Goal: Check status: Check status

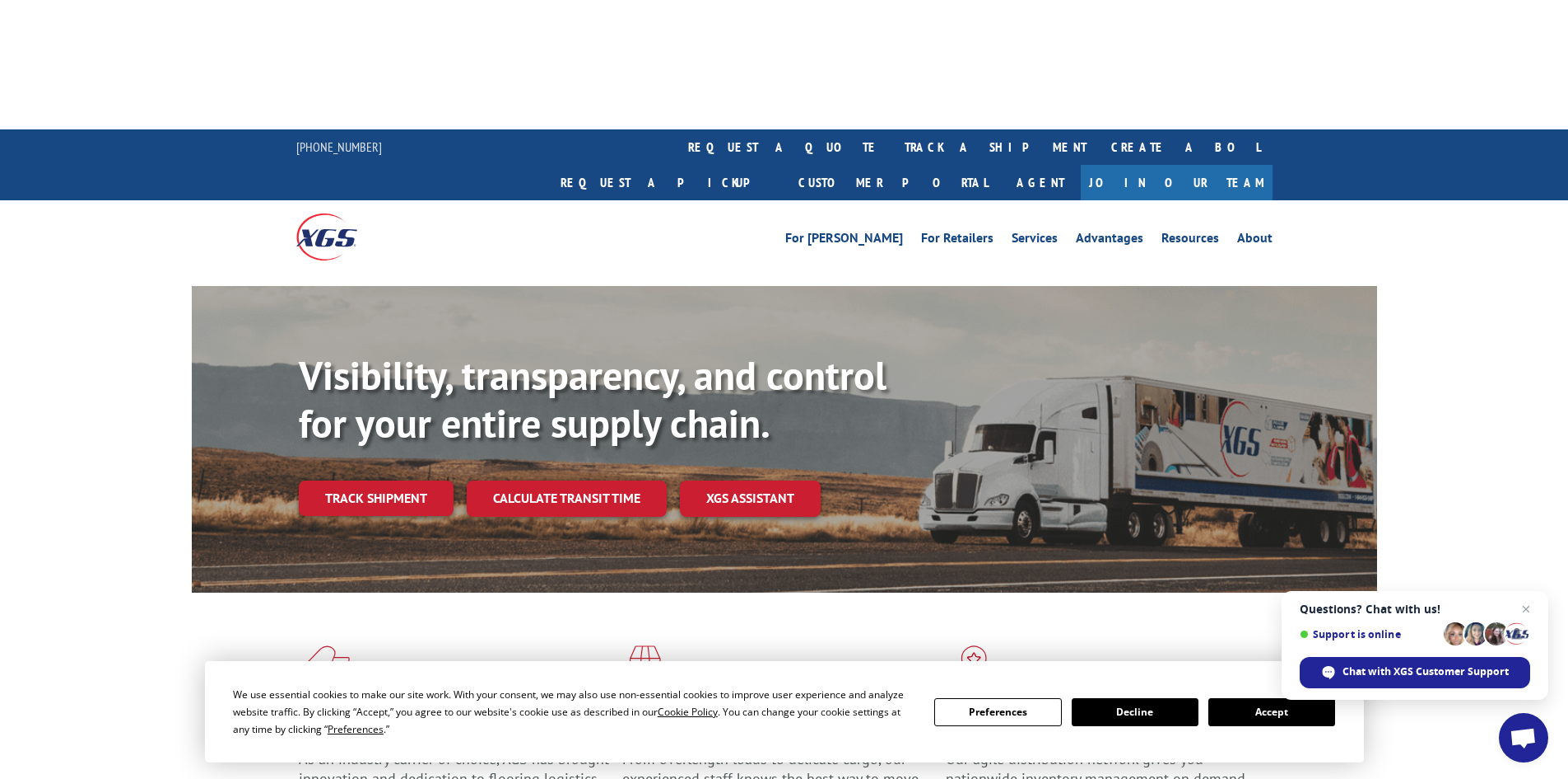
click at [1261, 718] on button "Accept" at bounding box center [1272, 712] width 127 height 28
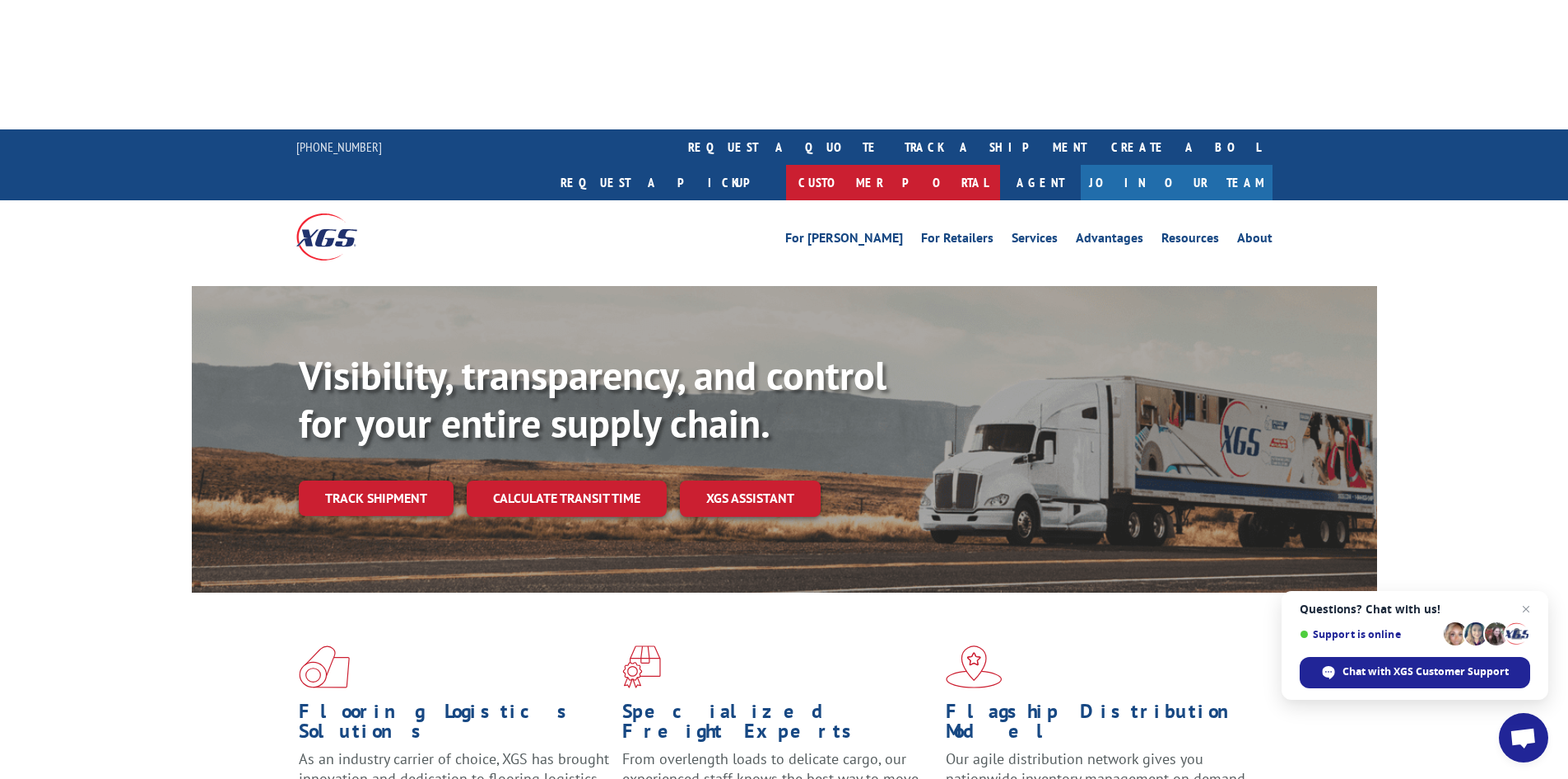
click at [1000, 164] on link "Customer Portal" at bounding box center [893, 182] width 214 height 36
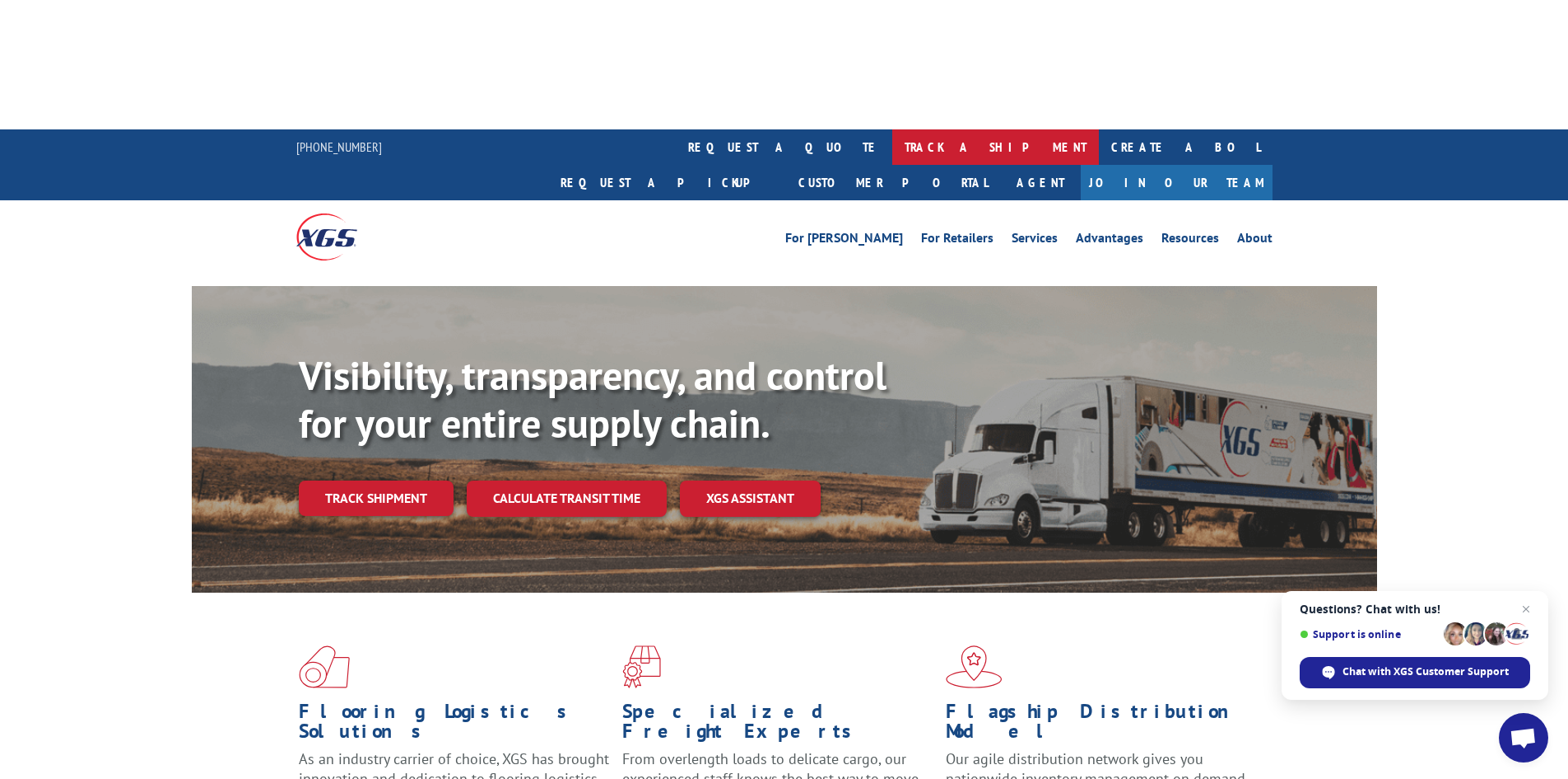
click at [892, 130] on link "track a shipment" at bounding box center [995, 147] width 207 height 36
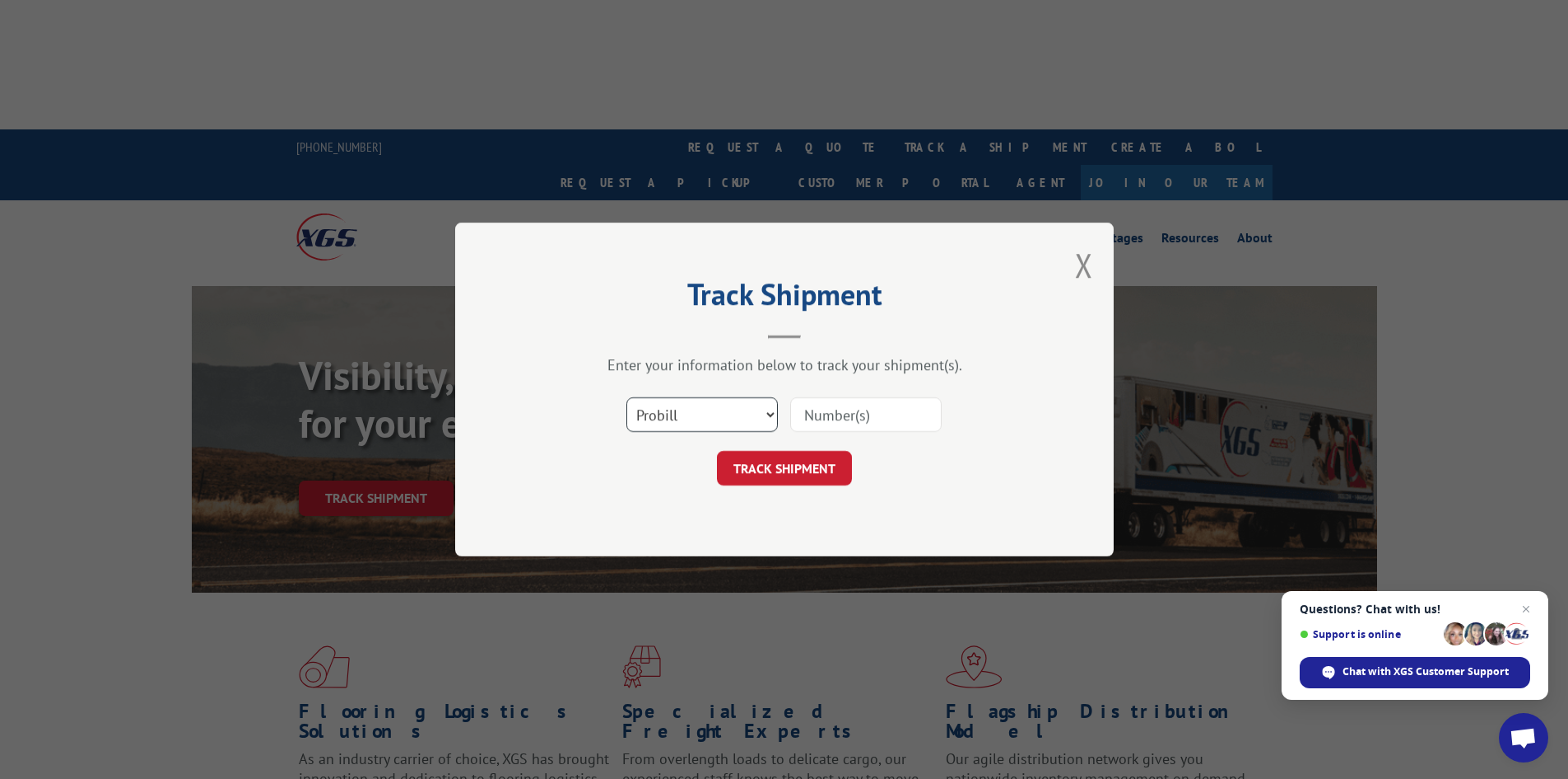
click at [683, 410] on select "Select category... Probill BOL PO" at bounding box center [701, 414] width 151 height 35
select select "bol"
click at [626, 397] on select "Select category... Probill BOL PO" at bounding box center [701, 414] width 151 height 35
drag, startPoint x: 860, startPoint y: 413, endPoint x: 878, endPoint y: 414, distance: 18.0
click at [860, 413] on input at bounding box center [866, 414] width 151 height 35
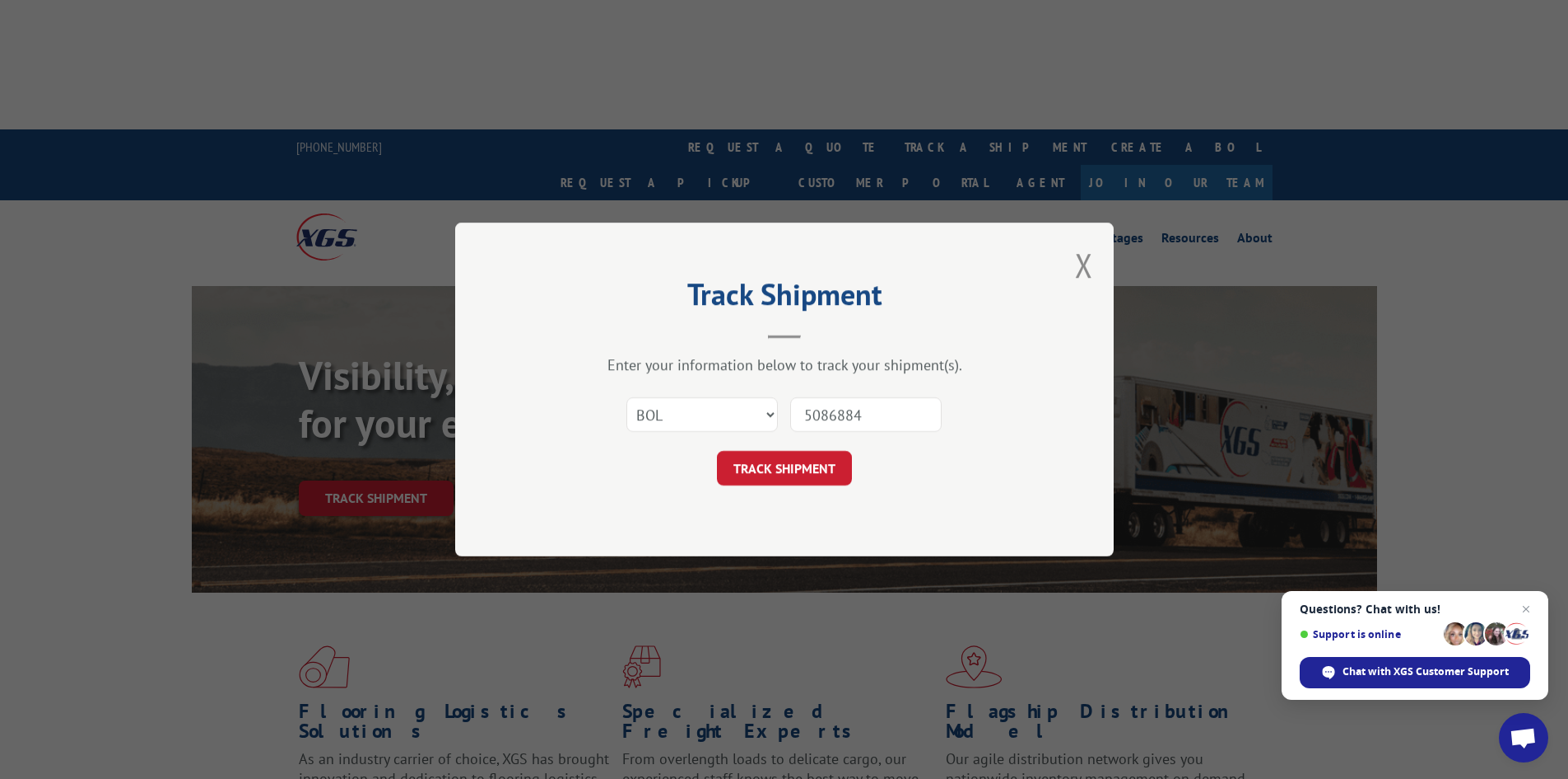
type input "50868846"
click button "TRACK SHIPMENT" at bounding box center [784, 467] width 135 height 35
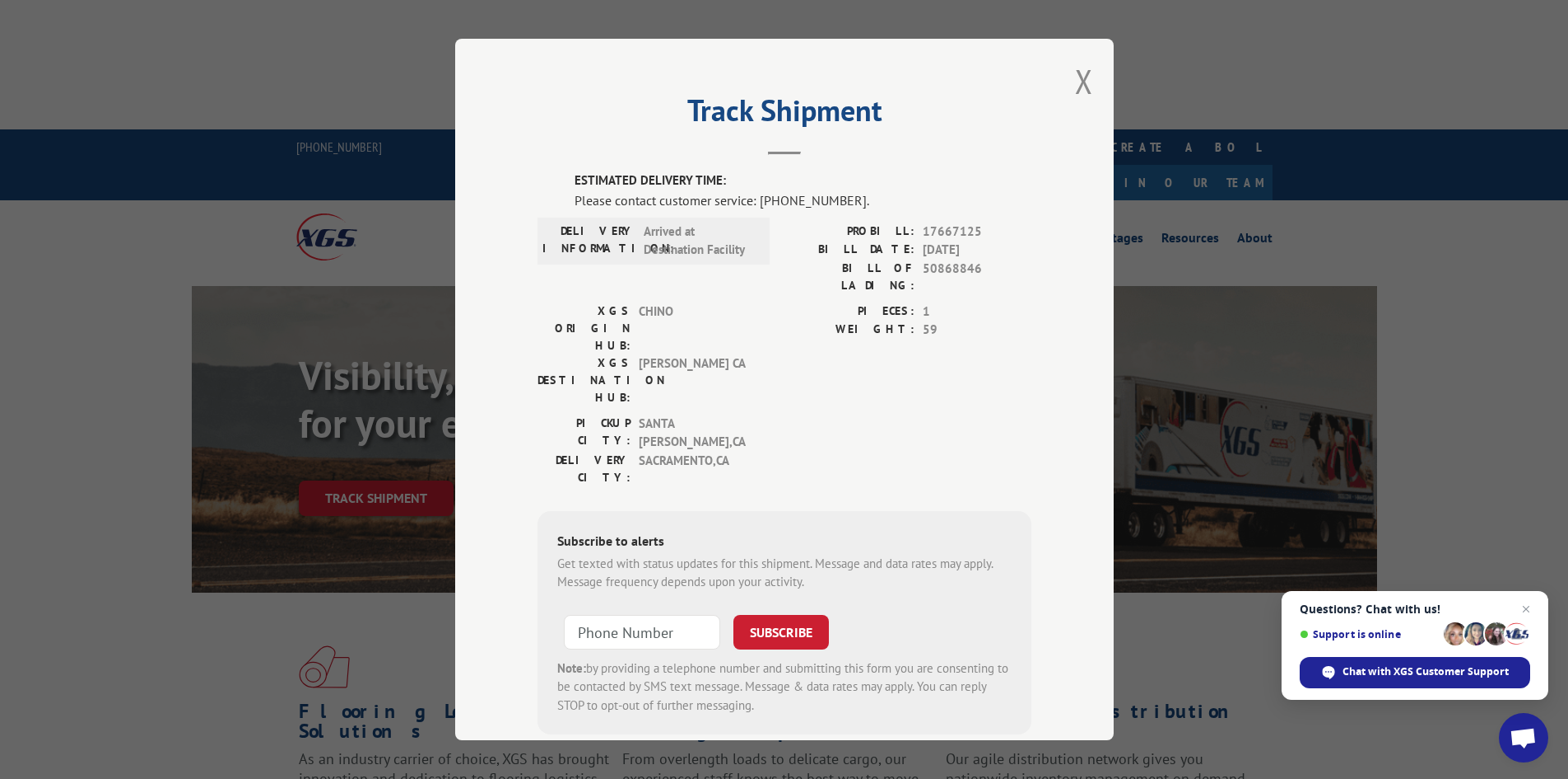
type input "+1 (___) ___-____"
click at [589, 615] on input "+1 (___) ___-____" at bounding box center [642, 632] width 156 height 35
click at [1077, 86] on button "Close modal" at bounding box center [1084, 81] width 18 height 44
